Goal: Contribute content

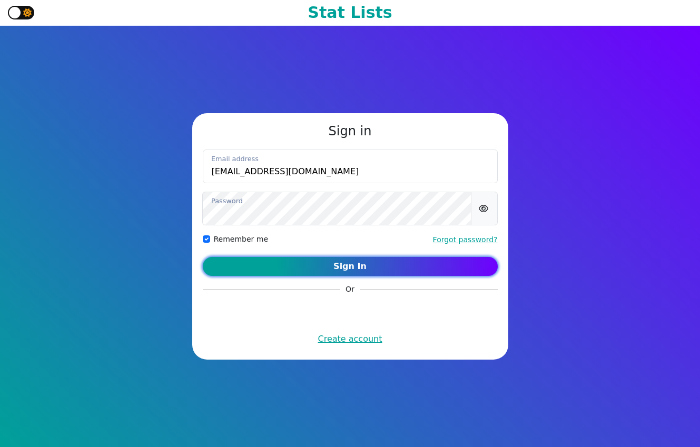
click at [325, 266] on button "Sign In" at bounding box center [350, 266] width 295 height 19
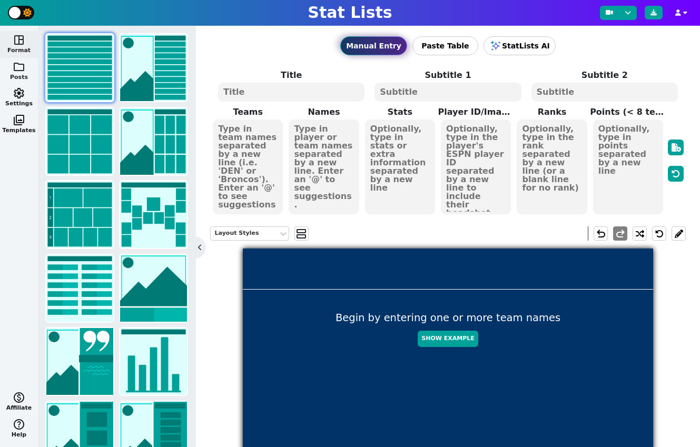
click at [17, 65] on span "folder" at bounding box center [19, 67] width 13 height 13
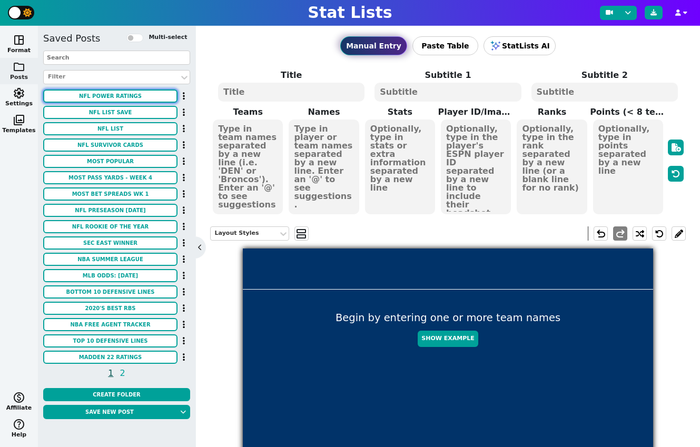
click at [89, 91] on button "NFL POWER RATINGS" at bounding box center [110, 96] width 134 height 13
type textarea "NFL POWER RATINGS"
type textarea "ADJUSTED - WEEK 6"
type textarea "GB DET BUF KC PHI LAR IND DEN HOU WAS SEA LAC TB SF JAC MIN NE ATL PIT DAL ARI …"
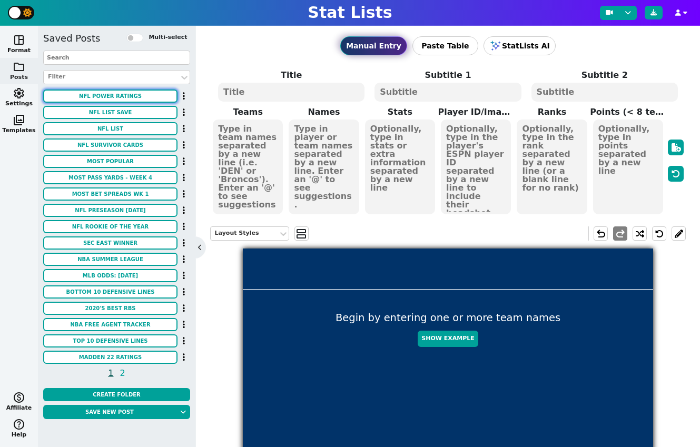
type textarea "5.6 5.4 5.1 4.9 4.5 3.8 3.5 2.9 2.5 2.4 2.0 1.8 1.6 1.0 0.8 0.1 -0.2 -0.8 -0.8 …"
type textarea "1 2 3 4 5 6 7 8 9 10 11 12 13 14 15 16 17 18 19 20 21 22 23 24 25 26 27 28 29 3…"
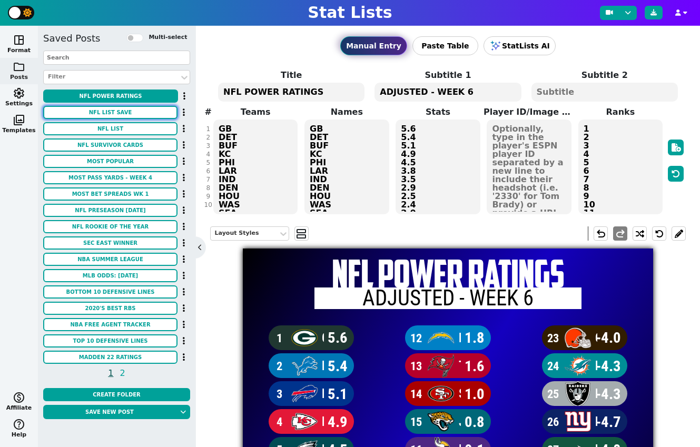
click at [95, 110] on button "NFL LIST SAVE" at bounding box center [110, 112] width 134 height 13
type textarea "MOST [PERSON_NAME] YARDS"
type textarea "Through Week 16"
type textarea "BUF HOU DET LAC NE DEN GB LAR SF"
type textarea "BILLS TEXANS LIONS CHARGERS PATRIOTS BRONCOS PACKERS RAMS 49ERS"
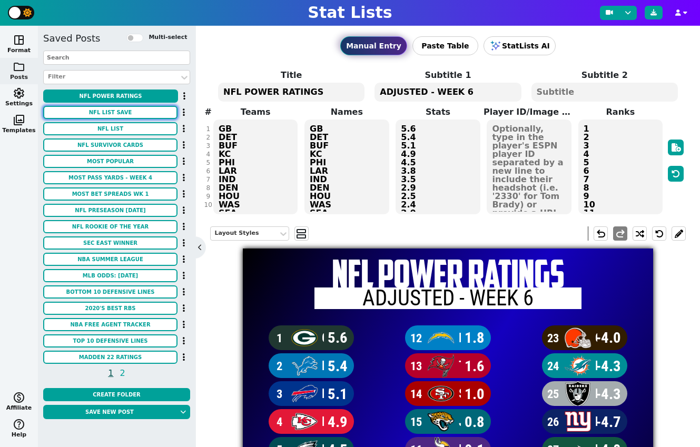
type textarea "23%"
type textarea "1 2 3 4 5 6 7 8 9"
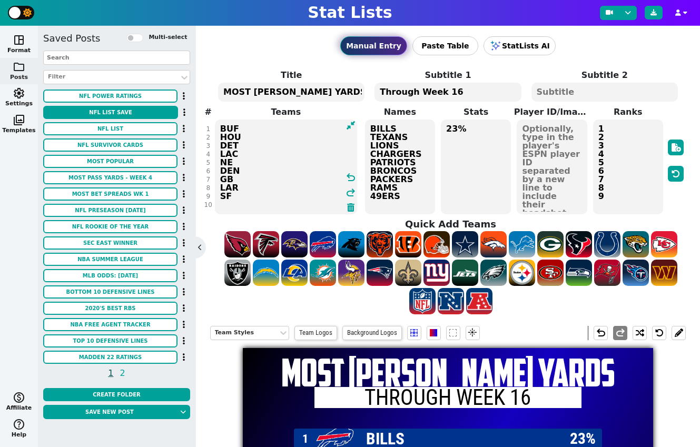
drag, startPoint x: 238, startPoint y: 197, endPoint x: 207, endPoint y: 102, distance: 99.2
click at [207, 102] on div "Manual Entry Paste Table StatLists AI Title MOST [PERSON_NAME] YARDS Subtitle 1…" at bounding box center [448, 237] width 504 height 422
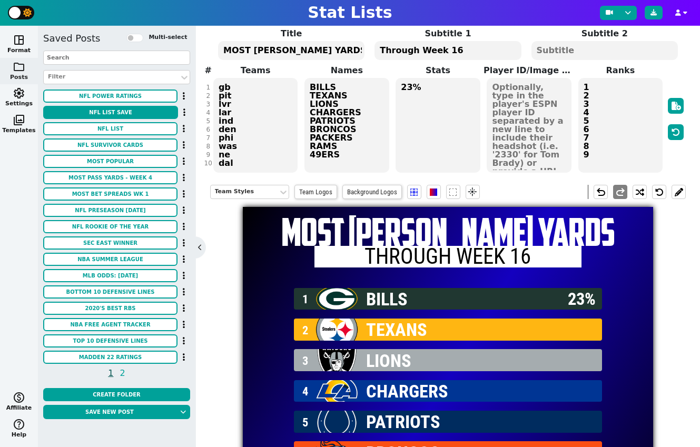
scroll to position [41, 0]
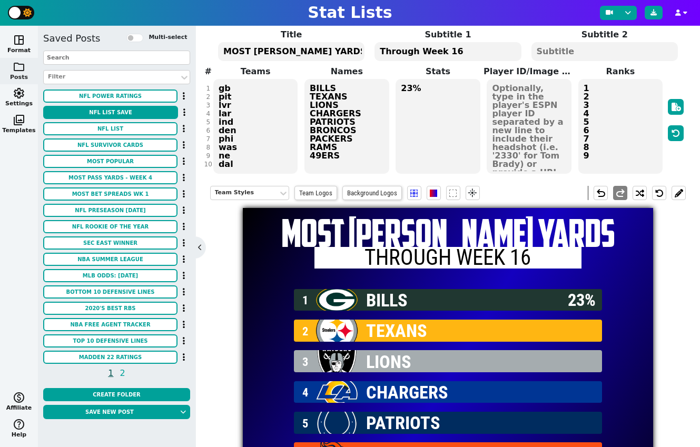
drag, startPoint x: 244, startPoint y: 166, endPoint x: 216, endPoint y: 165, distance: 28.5
click at [216, 165] on textarea "gb pit lvr lar ind den phi was ne dal" at bounding box center [255, 126] width 85 height 95
type textarea "gb pit lvr lar ind den phi was ne"
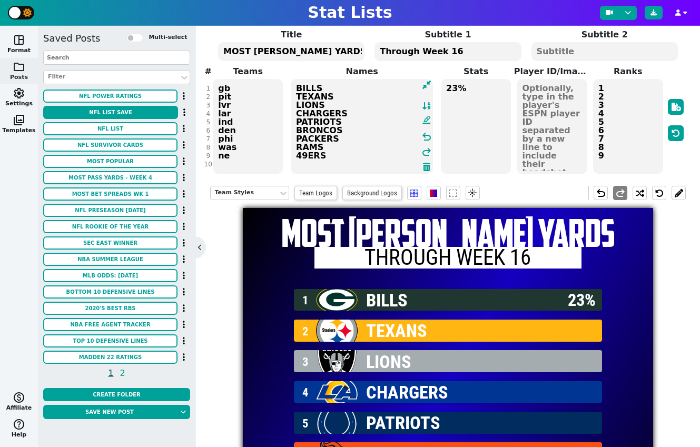
drag, startPoint x: 341, startPoint y: 157, endPoint x: 286, endPoint y: 89, distance: 87.7
click at [286, 89] on span "Names BILLS TEXANS LIONS CHARGERS PATRIOTS BRONCOS PACKERS RAMS 49ERS format_in…" at bounding box center [362, 120] width 152 height 110
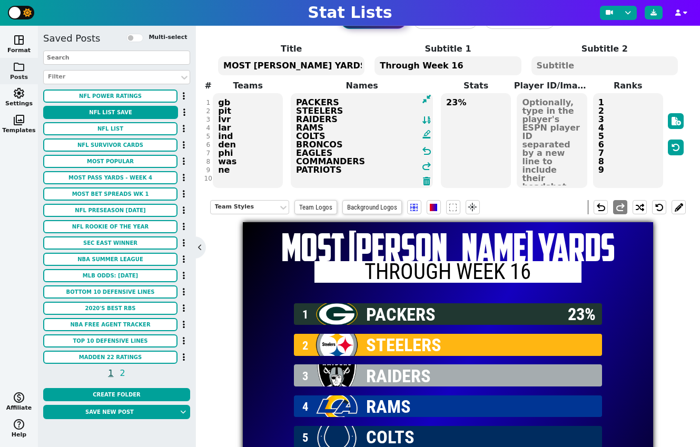
scroll to position [0, 0]
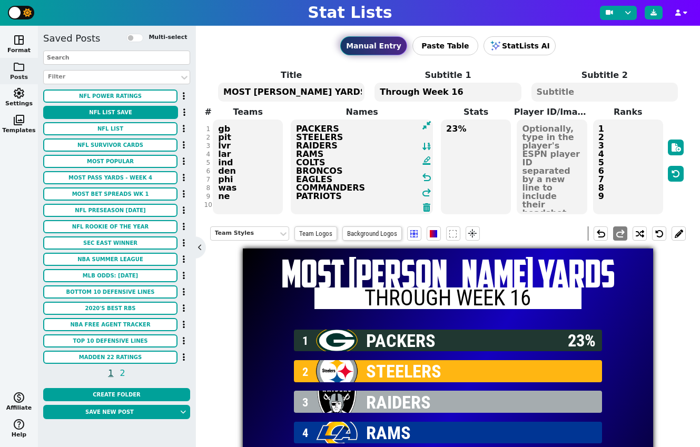
type textarea "PACKERS STEELERS RAIDERS RAMS COLTS BRONCOS EAGLES COMMANDERS PATRIOTS"
click at [456, 130] on textarea "23%" at bounding box center [476, 167] width 70 height 95
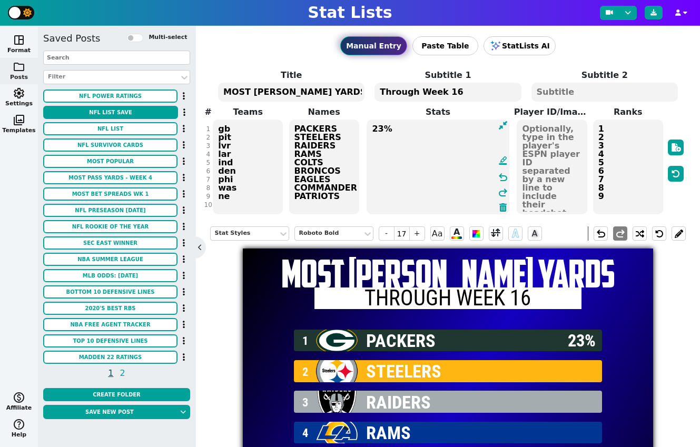
drag, startPoint x: 383, startPoint y: 129, endPoint x: 371, endPoint y: 129, distance: 12.1
click at [371, 129] on textarea "23%" at bounding box center [438, 167] width 142 height 95
click at [405, 130] on textarea "54%" at bounding box center [438, 167] width 142 height 95
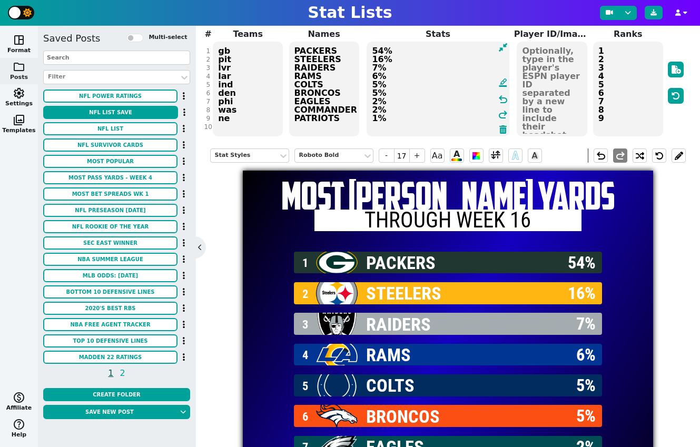
scroll to position [76, 0]
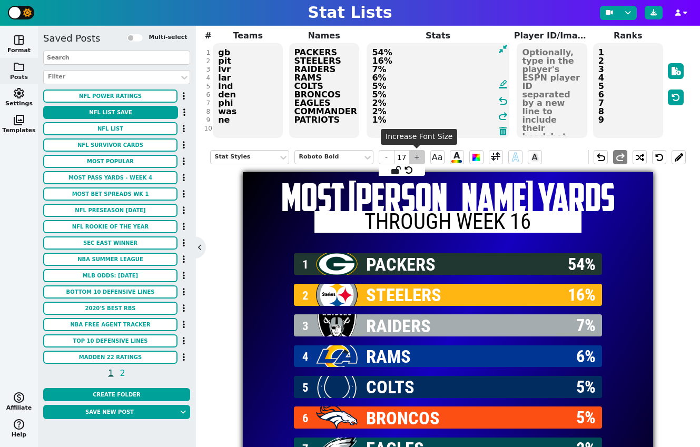
type textarea "54% 16% 7% 6% 5% 5% 2% 2% 1%"
click at [416, 157] on span "+" at bounding box center [417, 157] width 16 height 14
type input "18"
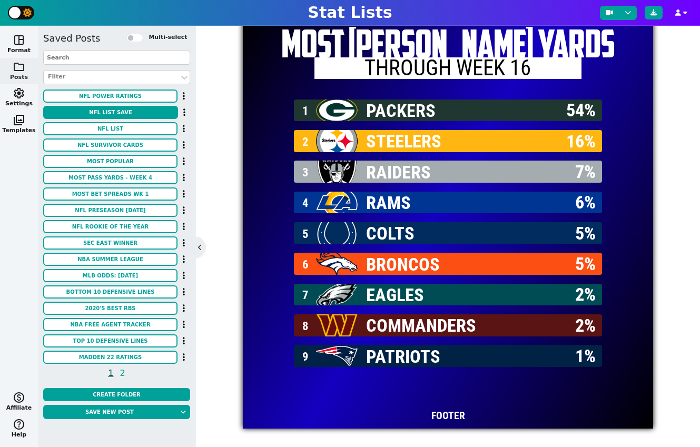
scroll to position [0, 0]
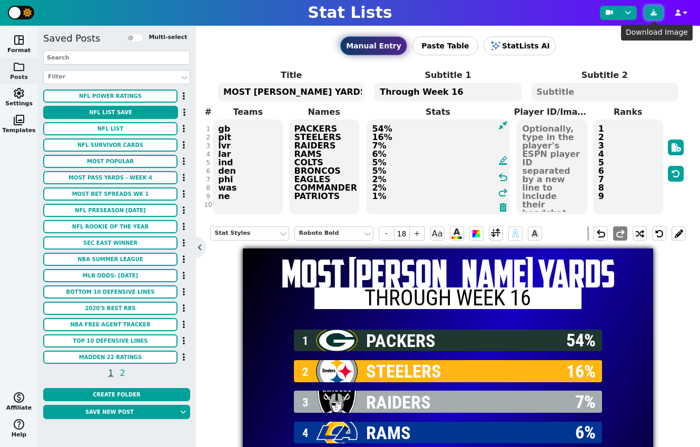
click at [655, 16] on button at bounding box center [654, 13] width 18 height 14
